Goal: Task Accomplishment & Management: Complete application form

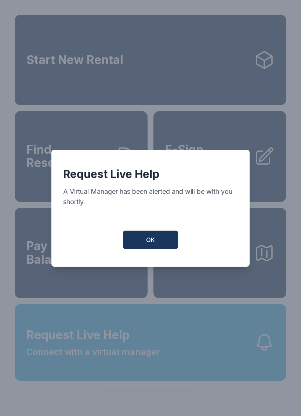
click at [143, 249] on button "OK" at bounding box center [150, 239] width 55 height 18
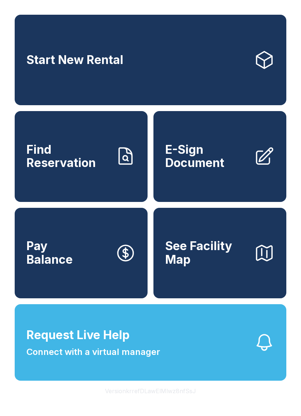
click at [191, 170] on span "E-Sign Document" at bounding box center [206, 156] width 83 height 27
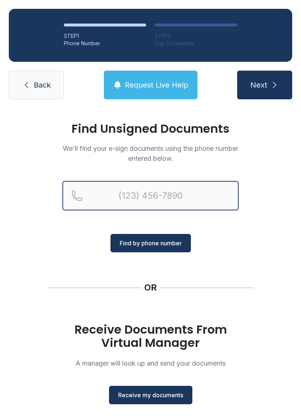
click at [124, 193] on input "Reservation phone number" at bounding box center [150, 195] width 176 height 29
type input "[PHONE_NUMBER]"
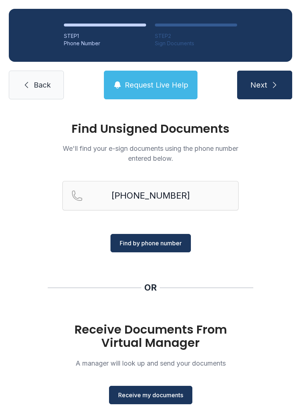
click at [169, 243] on span "Find by phone number" at bounding box center [151, 243] width 62 height 9
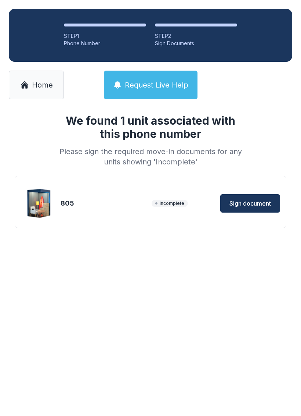
click at [257, 202] on span "Sign document" at bounding box center [251, 203] width 42 height 9
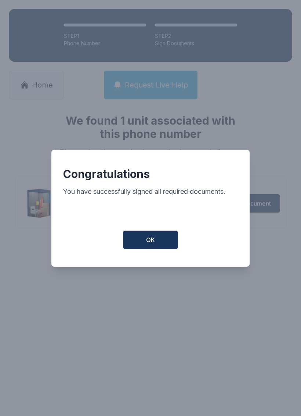
click at [150, 242] on span "OK" at bounding box center [150, 239] width 9 height 9
